Goal: Find specific page/section: Find specific page/section

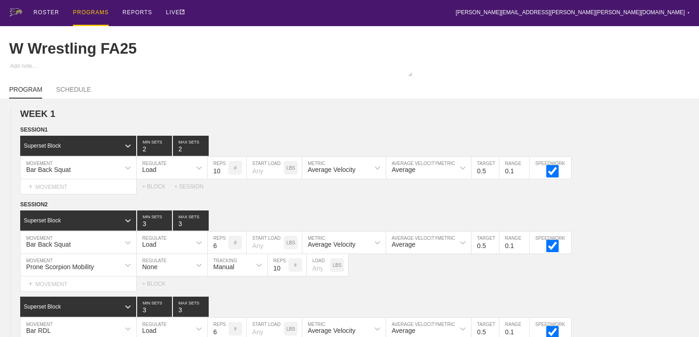
click at [95, 13] on div "PROGRAMS" at bounding box center [91, 13] width 36 height 26
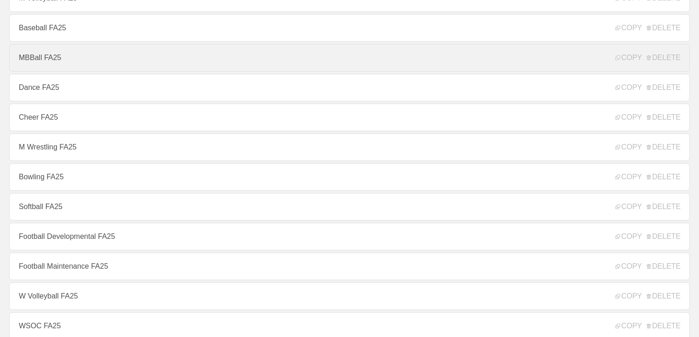
scroll to position [147, 0]
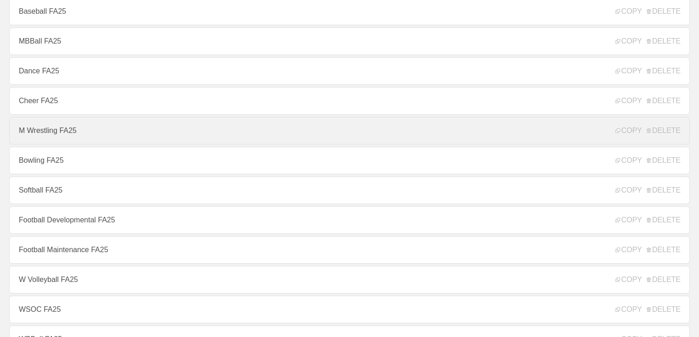
click at [56, 133] on link "M Wrestling FA25" at bounding box center [349, 131] width 681 height 28
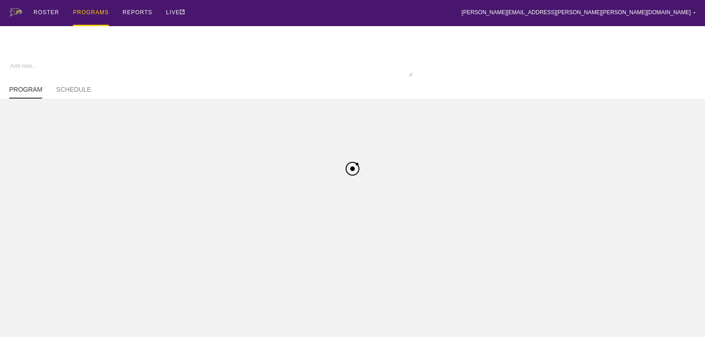
type textarea "x"
type input "M Wrestling FA25"
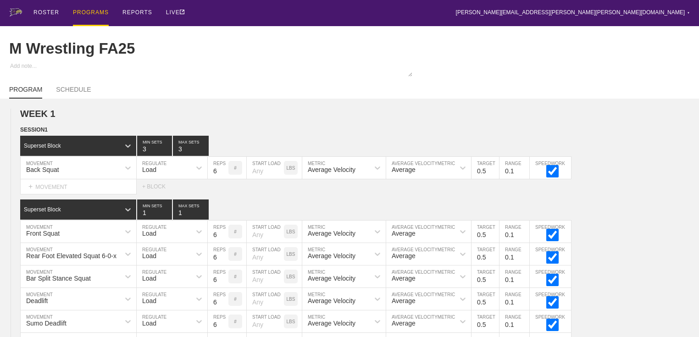
click at [56, 133] on div "SESSION 1" at bounding box center [359, 130] width 679 height 11
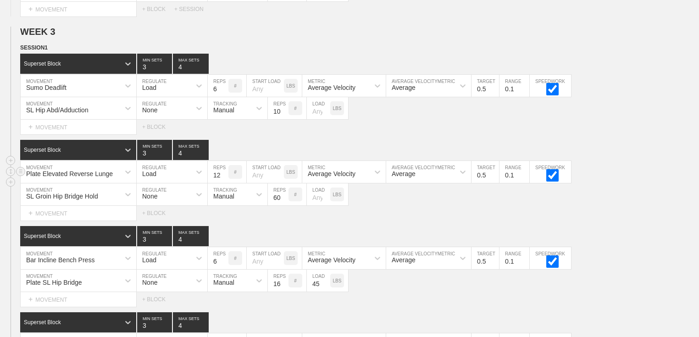
scroll to position [1286, 0]
